Goal: Book appointment/travel/reservation

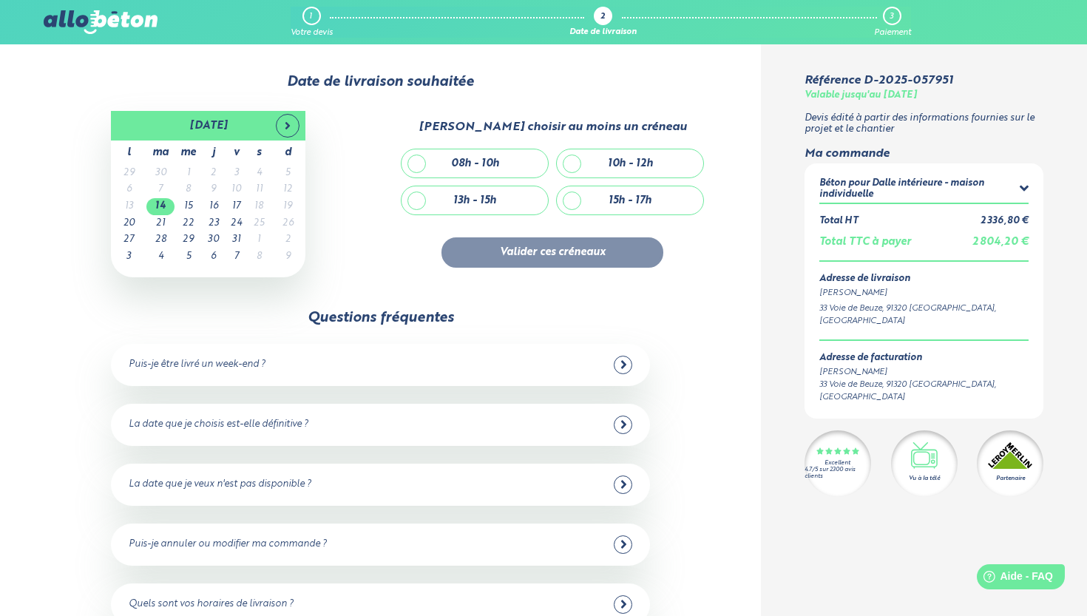
click at [572, 155] on div "10h - 12h" at bounding box center [630, 163] width 146 height 28
checkbox input "true"
click at [626, 253] on button "Valider ces créneaux" at bounding box center [552, 252] width 222 height 30
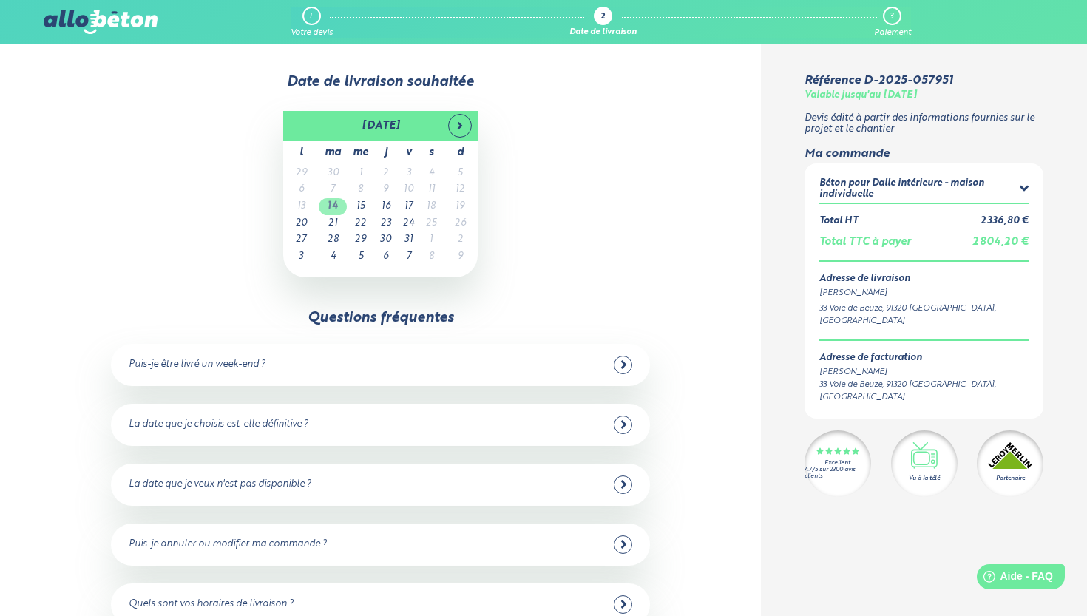
click at [337, 205] on td "14" at bounding box center [333, 206] width 28 height 17
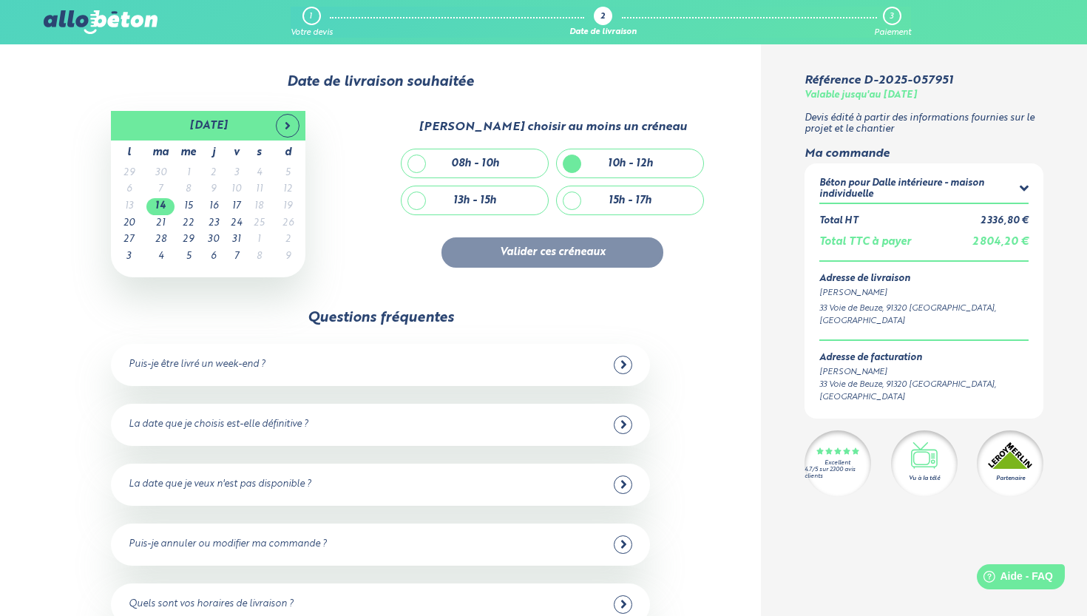
click at [515, 186] on div "13h - 15h" at bounding box center [474, 200] width 146 height 28
checkbox input "true"
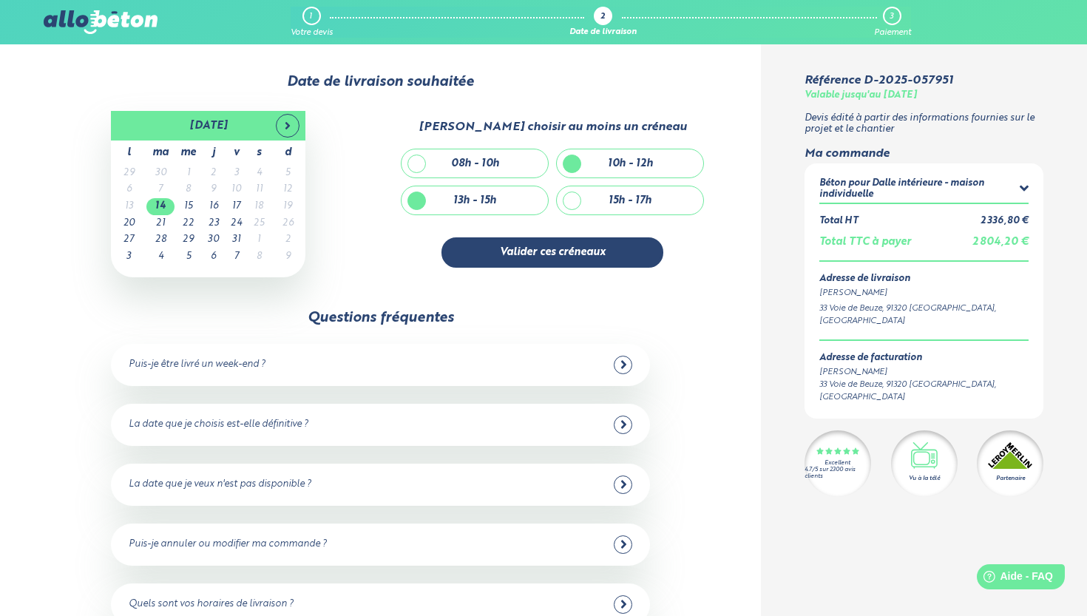
click at [580, 159] on div "10h - 12h" at bounding box center [630, 163] width 146 height 28
checkbox input "false"
click at [497, 193] on div "13h - 15h" at bounding box center [474, 200] width 146 height 28
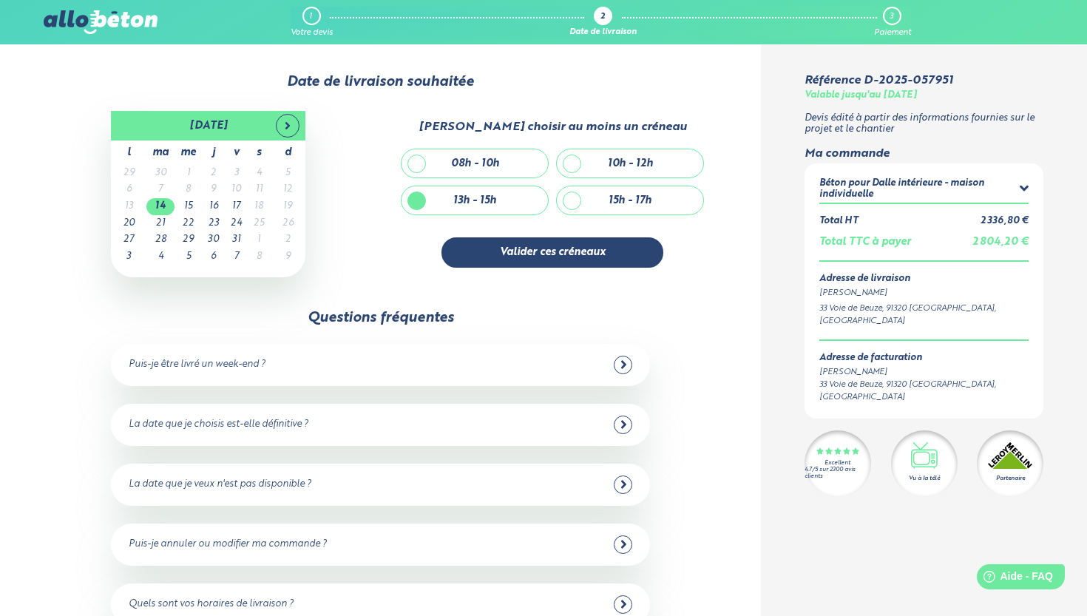
checkbox input "false"
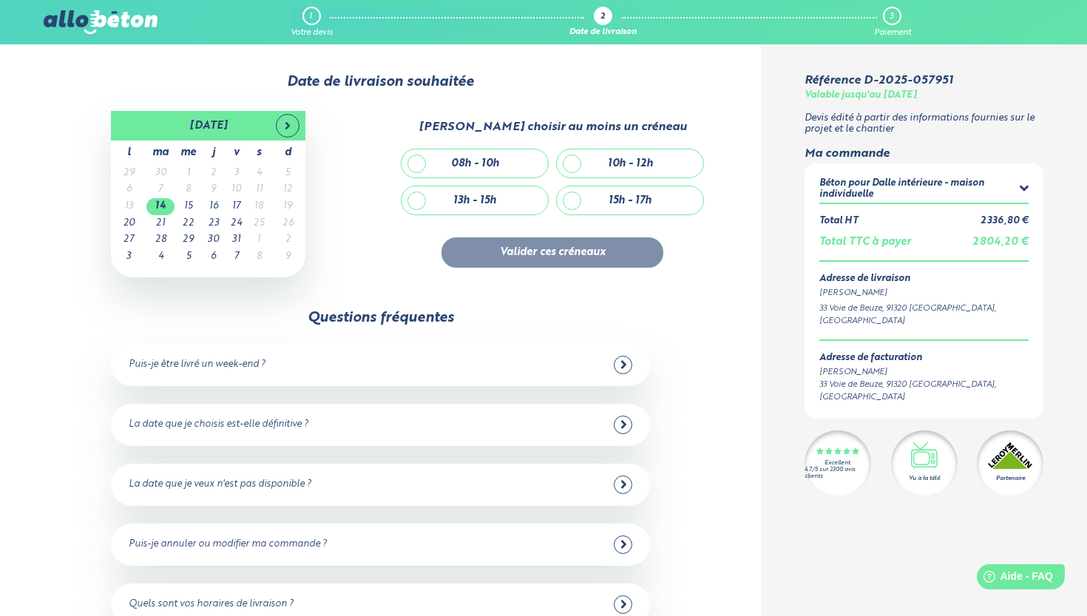
click at [580, 160] on div "10h - 12h" at bounding box center [630, 163] width 146 height 28
checkbox input "true"
click at [551, 242] on button "Valider ces créneaux" at bounding box center [552, 252] width 222 height 30
